Goal: Task Accomplishment & Management: Complete application form

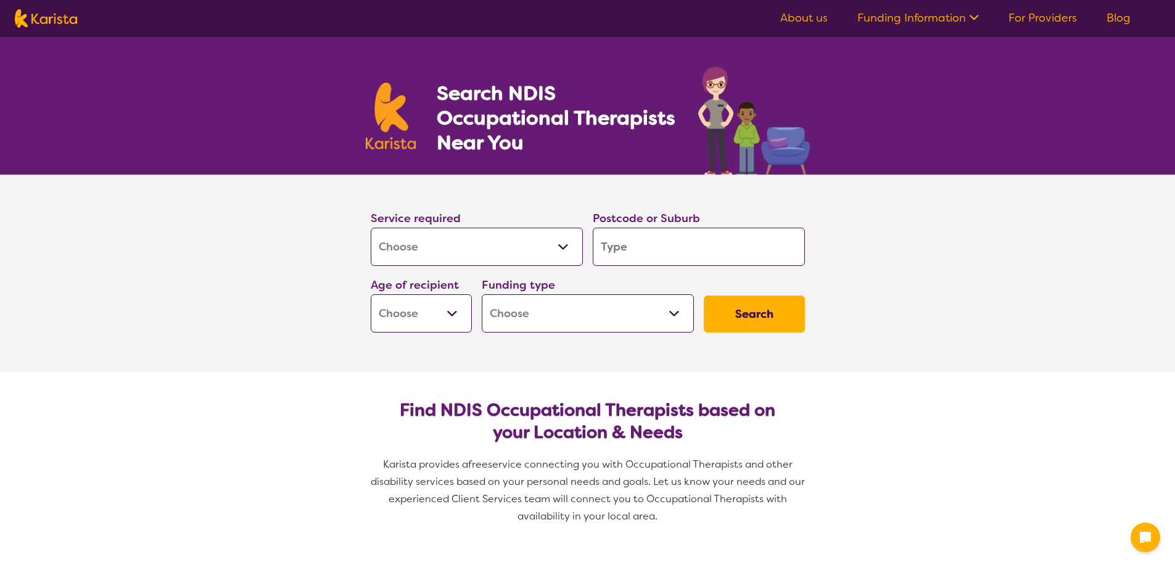
select select "[MEDICAL_DATA]"
click at [564, 252] on select "Allied Health Assistant Assessment (ADHD or Autism) Behaviour support Counselli…" at bounding box center [477, 247] width 212 height 38
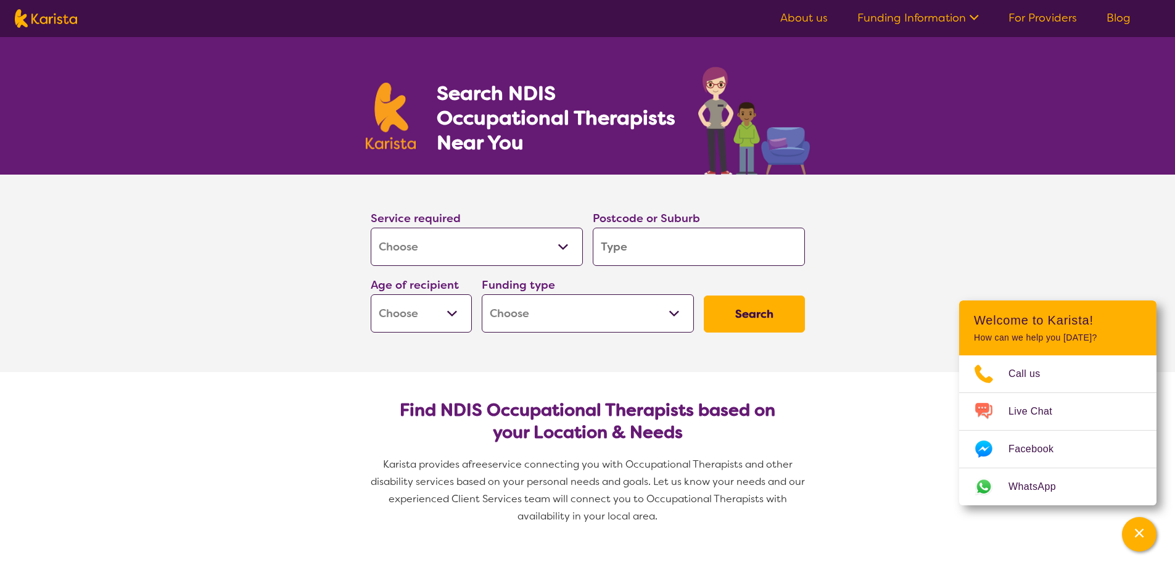
click at [561, 252] on select "Allied Health Assistant Assessment (ADHD or Autism) Behaviour support Counselli…" at bounding box center [477, 247] width 212 height 38
click at [616, 248] on input "search" at bounding box center [699, 247] width 212 height 38
type input "3128"
click at [450, 319] on select "Early Childhood - 0 to 9 Child - 10 to 11 Adolescent - 12 to 17 Adult - 18 to 6…" at bounding box center [421, 313] width 101 height 38
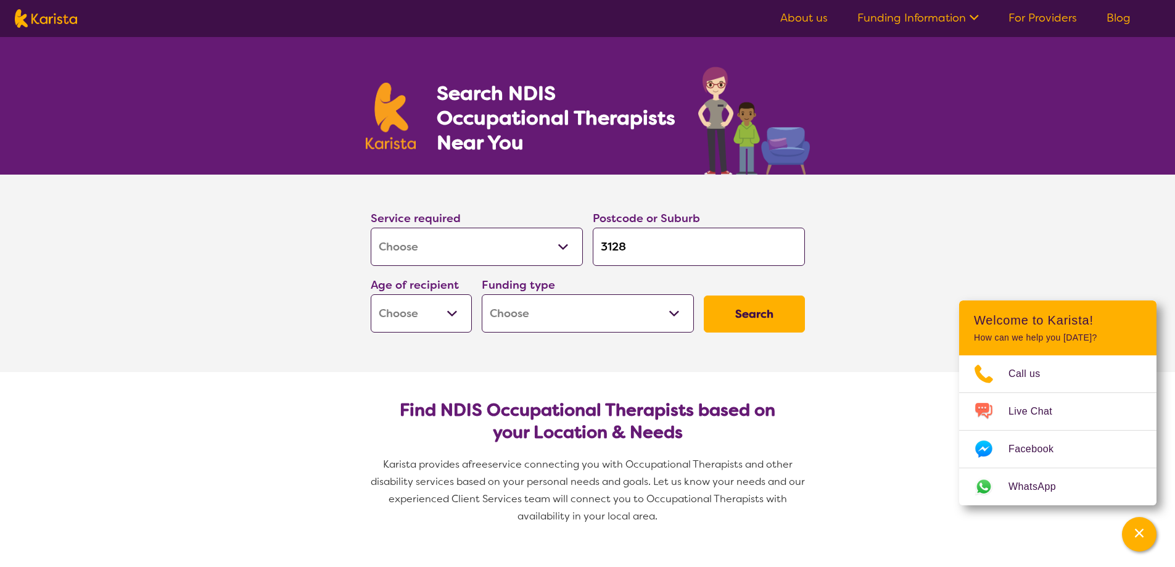
select select "AS"
click at [371, 294] on select "Early Childhood - 0 to 9 Child - 10 to 11 Adolescent - 12 to 17 Adult - 18 to 6…" at bounding box center [421, 313] width 101 height 38
select select "AS"
click at [566, 325] on select "Home Care Package (HCP) National Disability Insurance Scheme (NDIS) I don't know" at bounding box center [588, 313] width 212 height 38
select select "i-don-t-know"
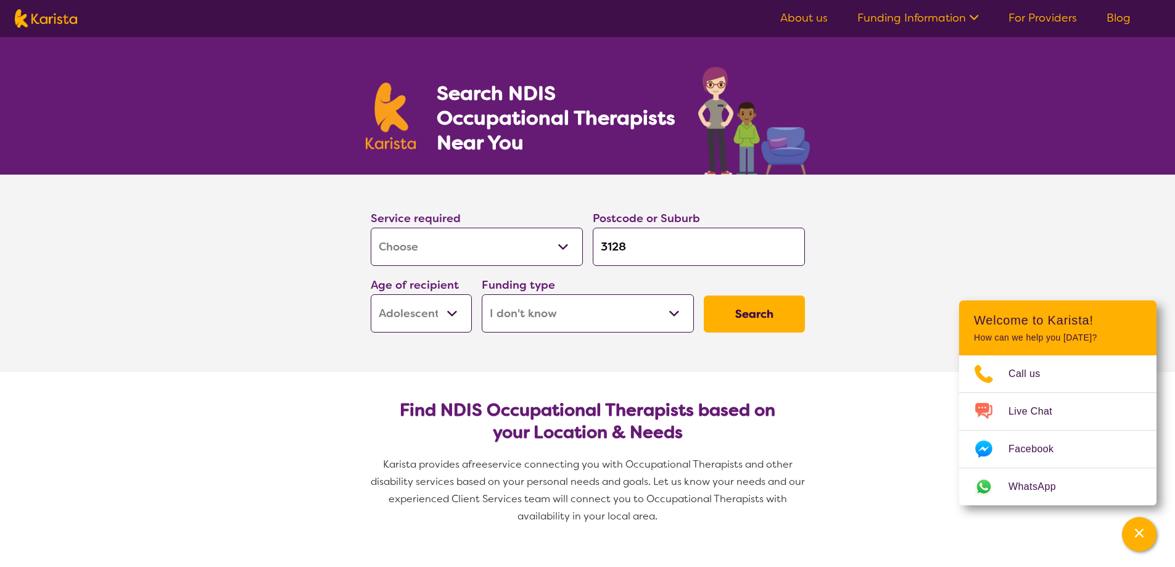
click at [482, 294] on select "Home Care Package (HCP) National Disability Insurance Scheme (NDIS) I don't know" at bounding box center [588, 313] width 212 height 38
select select "i-don-t-know"
click at [750, 317] on button "Search" at bounding box center [754, 314] width 101 height 37
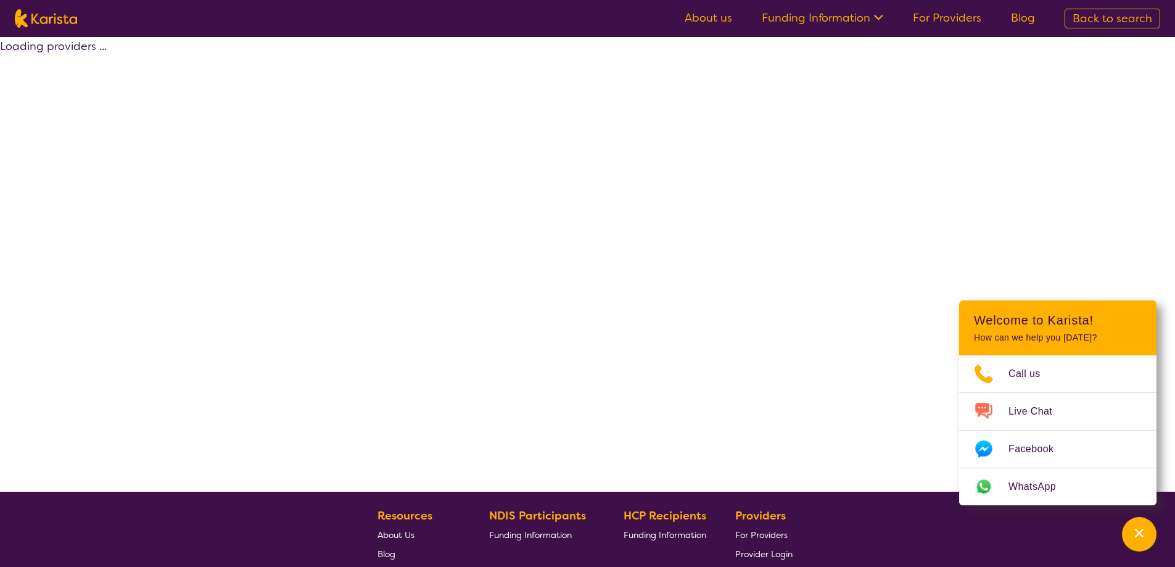
select select "[MEDICAL_DATA]"
select select "AS"
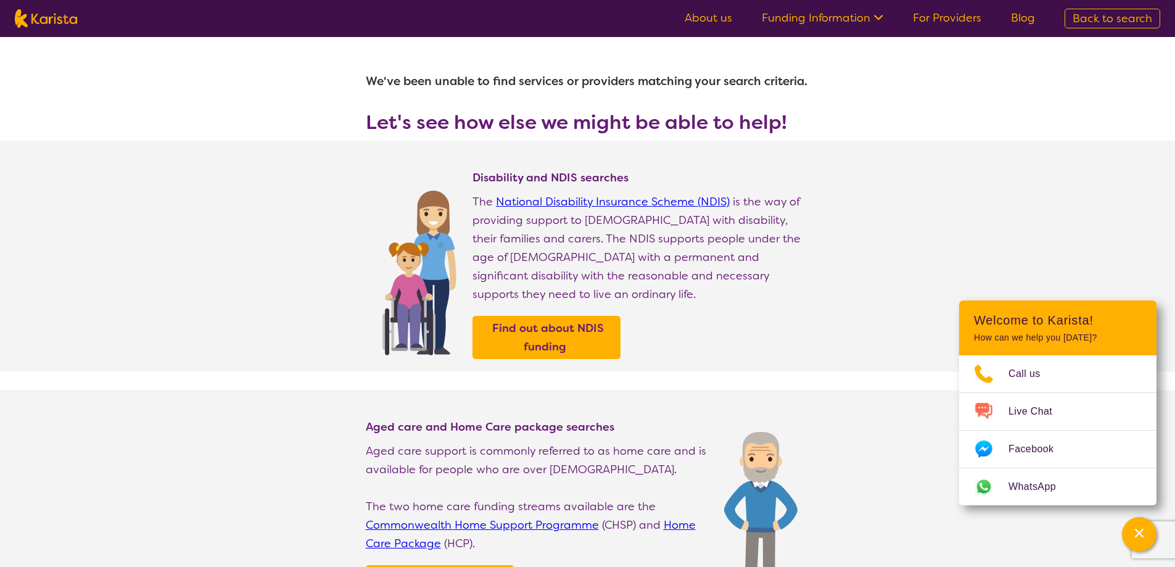
select select "[MEDICAL_DATA]"
select select "AS"
select select "i-don-t-know"
select select "[MEDICAL_DATA]"
select select "AS"
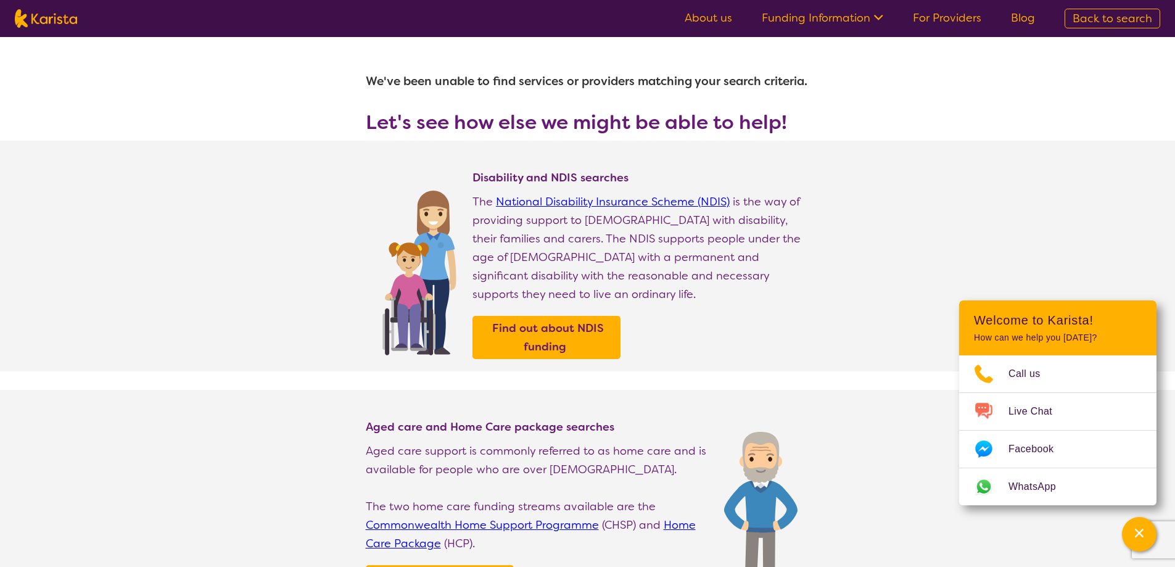
select select "i-don-t-know"
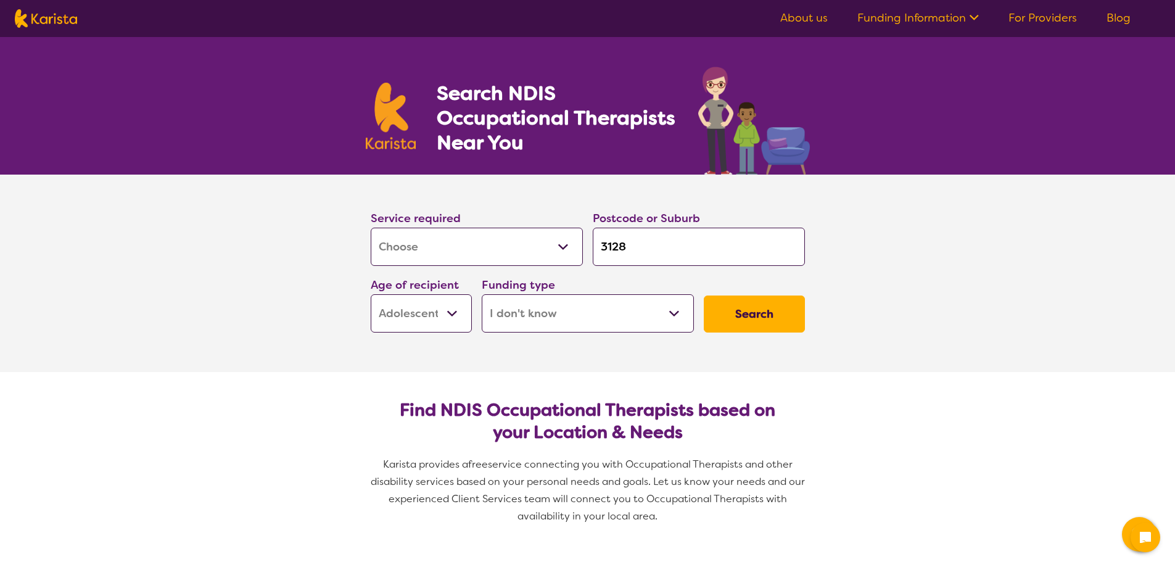
select select "[MEDICAL_DATA]"
select select "AS"
select select "i-don-t-know"
select select "[MEDICAL_DATA]"
select select "AS"
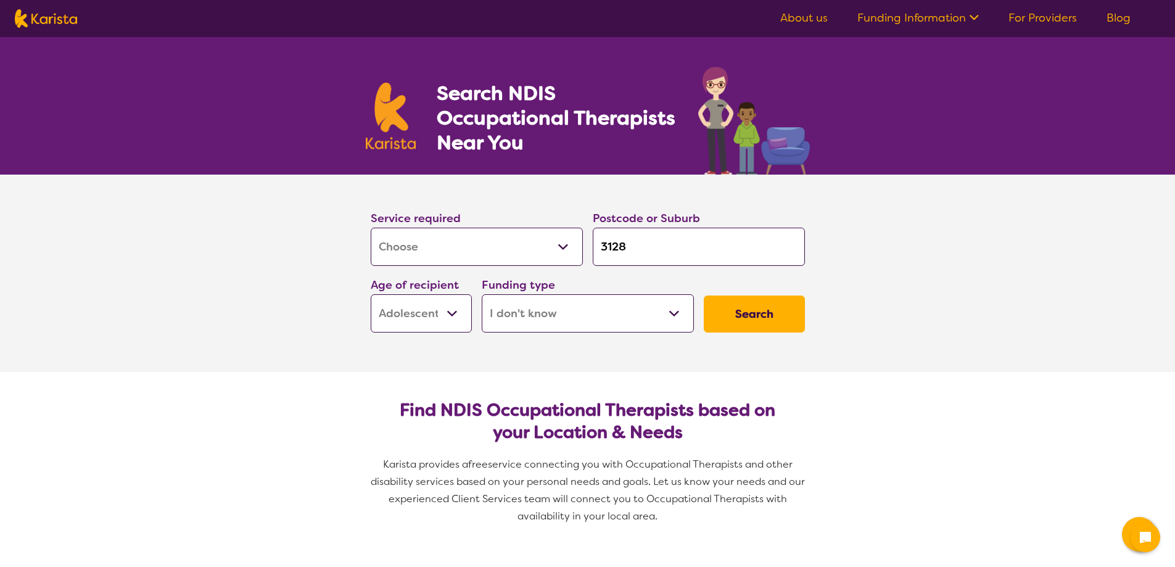
select select "i-don-t-know"
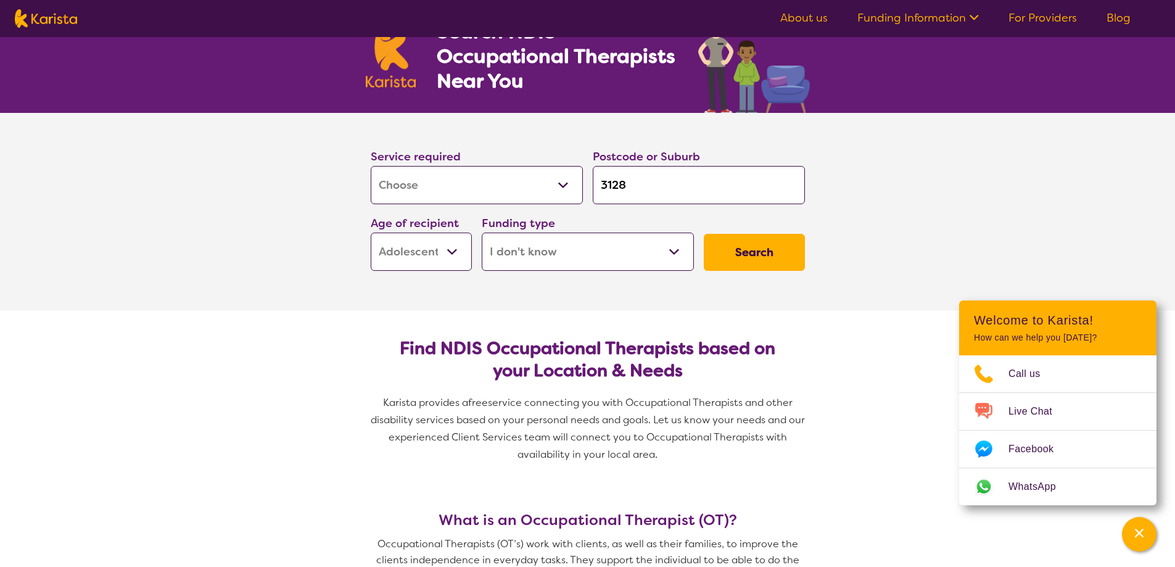
click at [748, 257] on button "Search" at bounding box center [754, 252] width 101 height 37
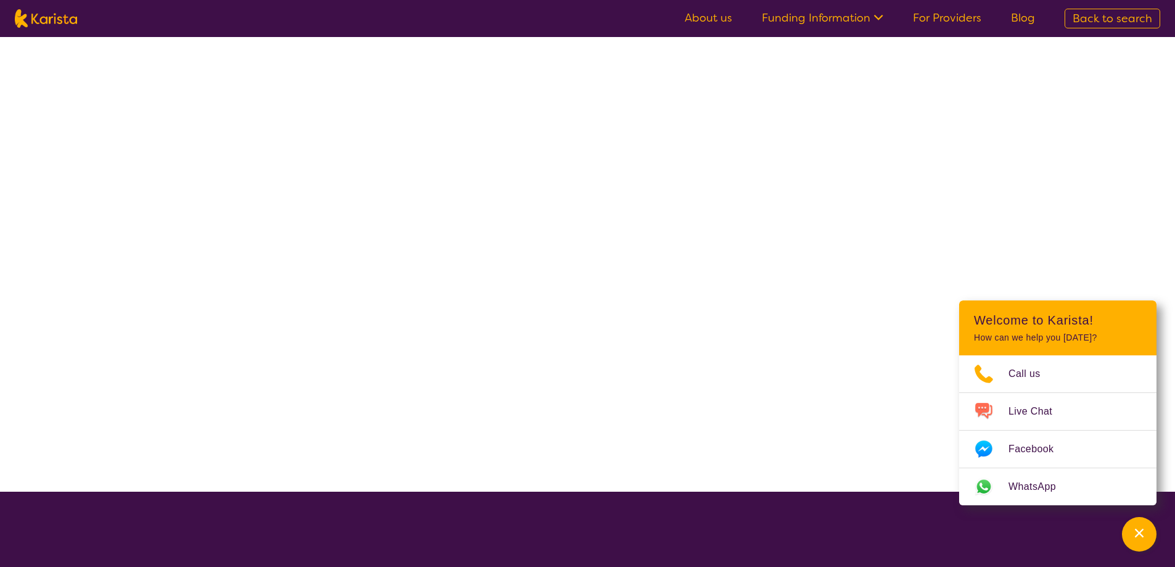
select select "[MEDICAL_DATA]"
select select "AS"
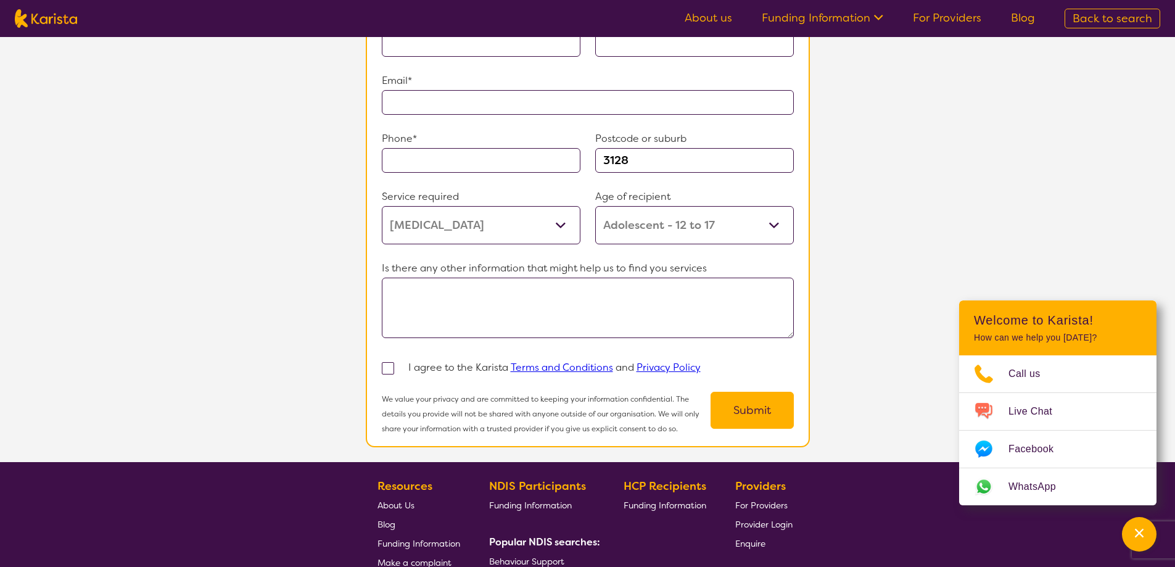
scroll to position [762, 0]
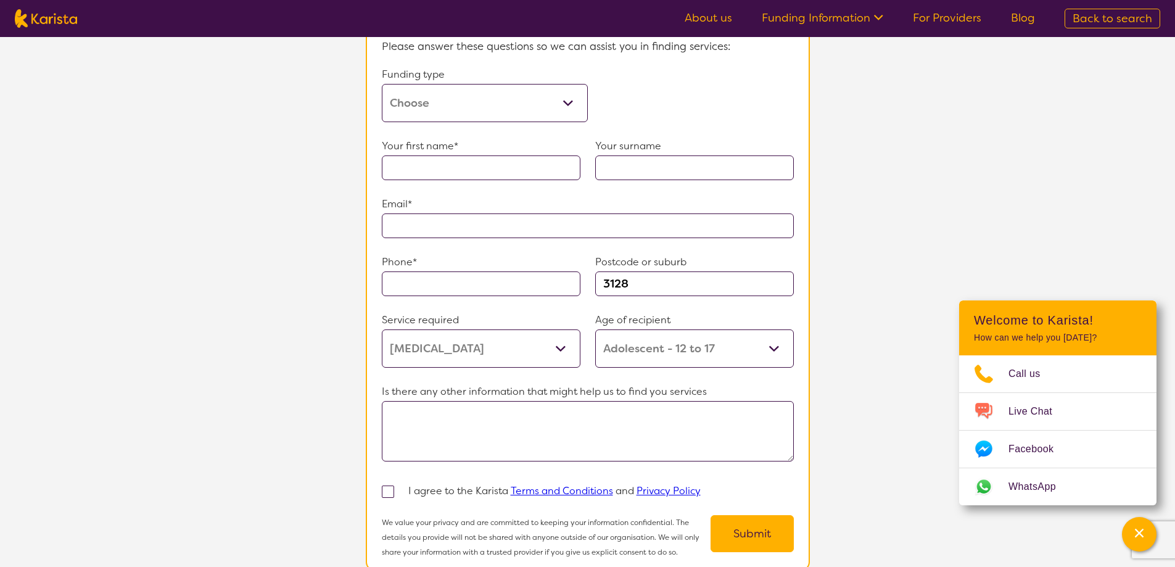
click at [474, 96] on select "Home Care Package (HCP) Home Care Package - Level 1 Home Care Package - Level 2…" at bounding box center [485, 103] width 206 height 38
select select "i-don-t-know"
click at [382, 84] on select "Home Care Package (HCP) Home Care Package - Level 1 Home Care Package - Level 2…" at bounding box center [485, 103] width 206 height 38
click at [474, 161] on input "text" at bounding box center [481, 167] width 199 height 25
type input "Chandi"
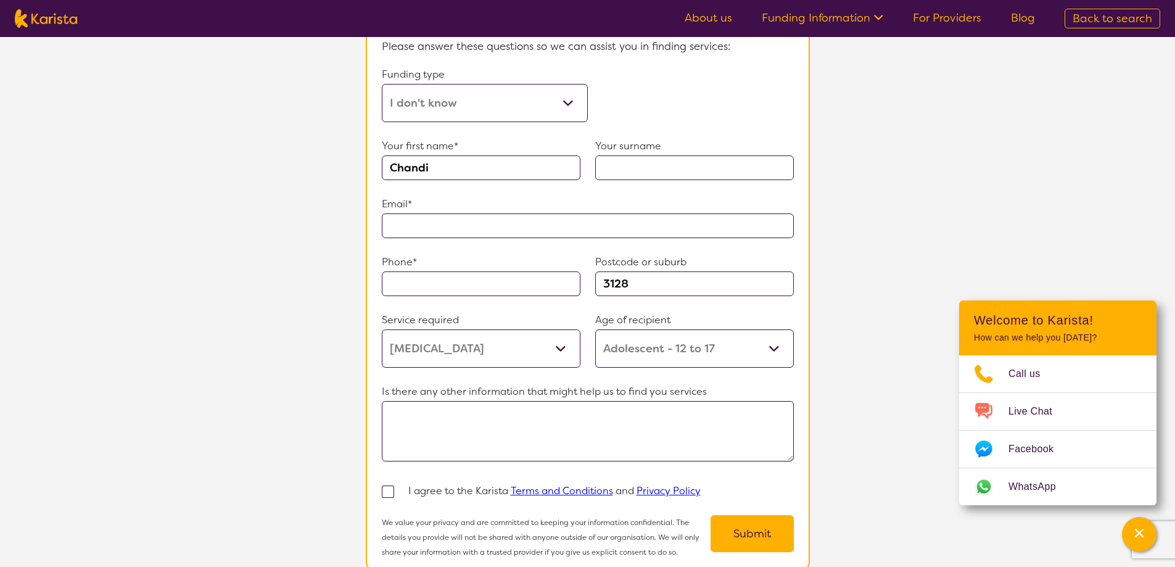
click at [648, 169] on input "text" at bounding box center [694, 167] width 199 height 25
type input "[PERSON_NAME]"
click at [614, 215] on input "text" at bounding box center [588, 225] width 412 height 25
type input "**********"
click at [479, 281] on input "text" at bounding box center [481, 283] width 199 height 25
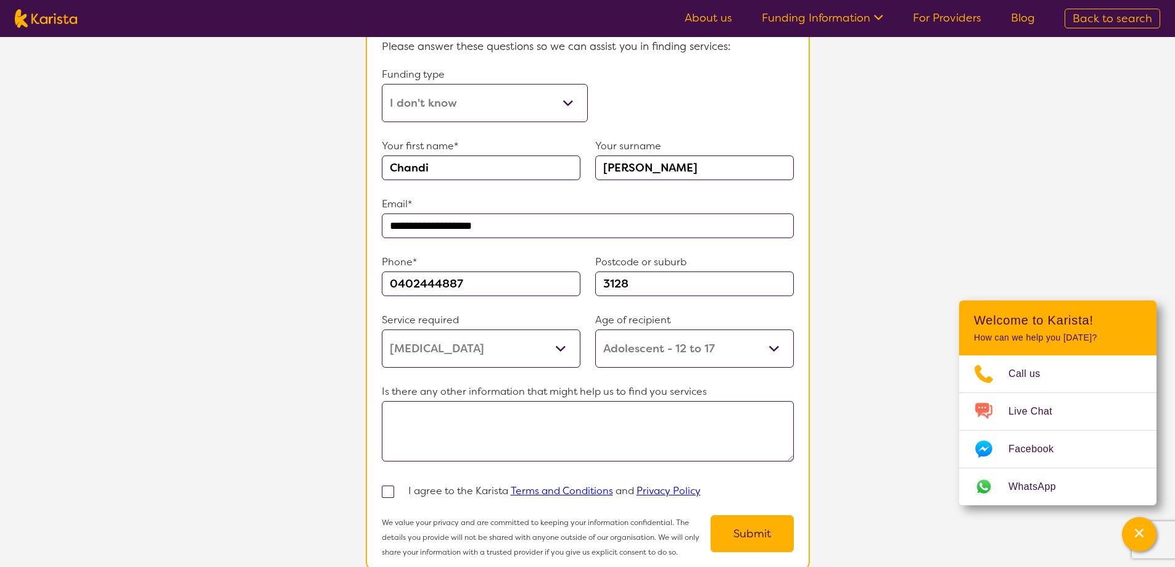
type input "0402444887"
click at [387, 486] on span at bounding box center [388, 492] width 12 height 12
click at [400, 487] on input "checkbox" at bounding box center [404, 491] width 8 height 8
checkbox input "true"
click at [658, 427] on textarea at bounding box center [588, 431] width 412 height 60
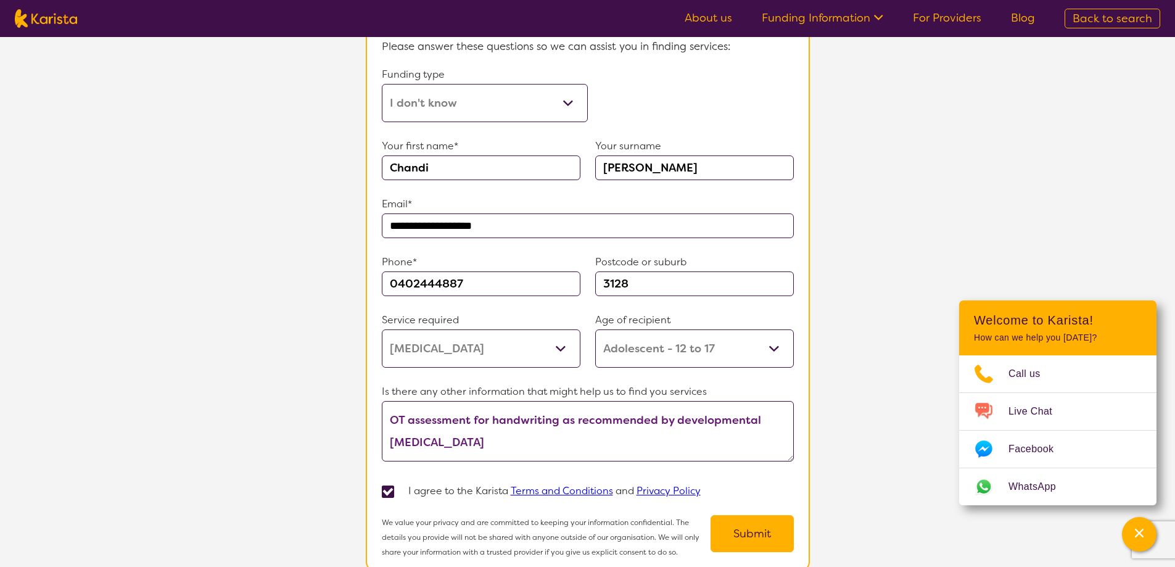
type textarea "OT assessment for handwriting as recommended by developmental [MEDICAL_DATA]"
click at [752, 536] on button "Submit" at bounding box center [752, 533] width 83 height 37
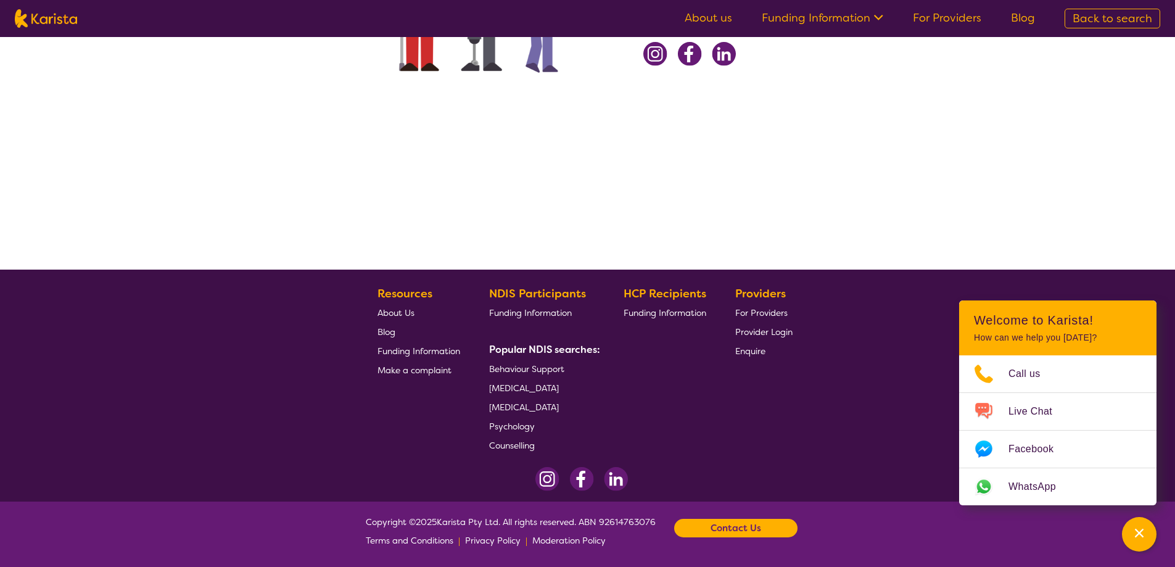
scroll to position [99, 0]
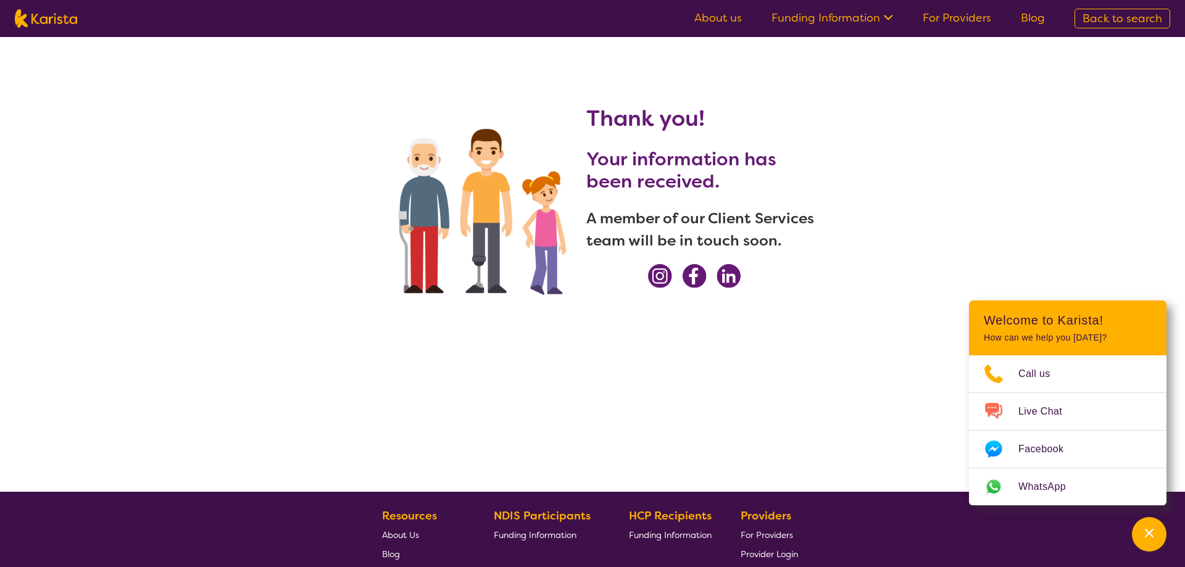
select select "[MEDICAL_DATA]"
select select "AS"
select select "i-don-t-know"
select select "[MEDICAL_DATA]"
select select "AS"
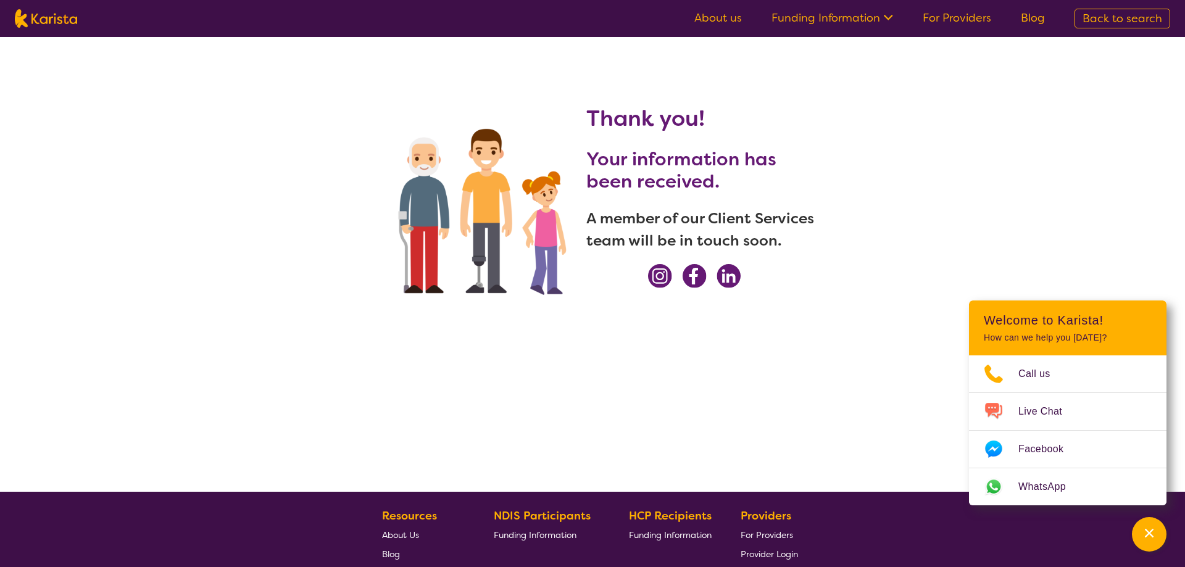
select select "i-don-t-know"
